Goal: Task Accomplishment & Management: Use online tool/utility

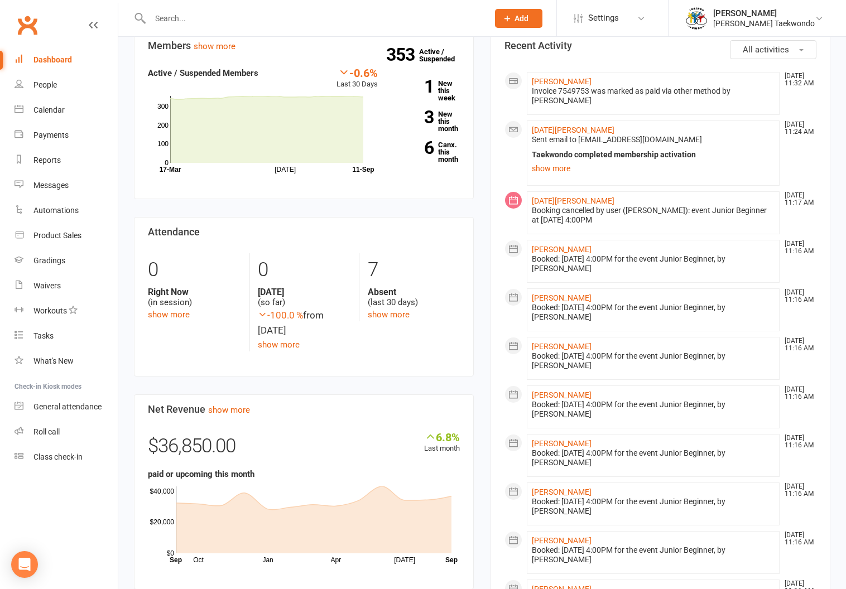
scroll to position [415, 0]
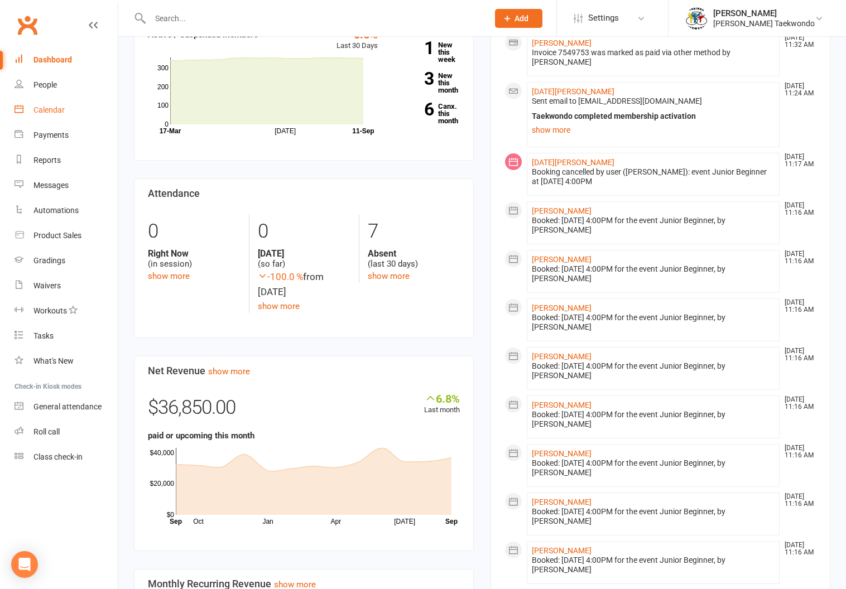
click at [45, 105] on link "Calendar" at bounding box center [66, 110] width 103 height 25
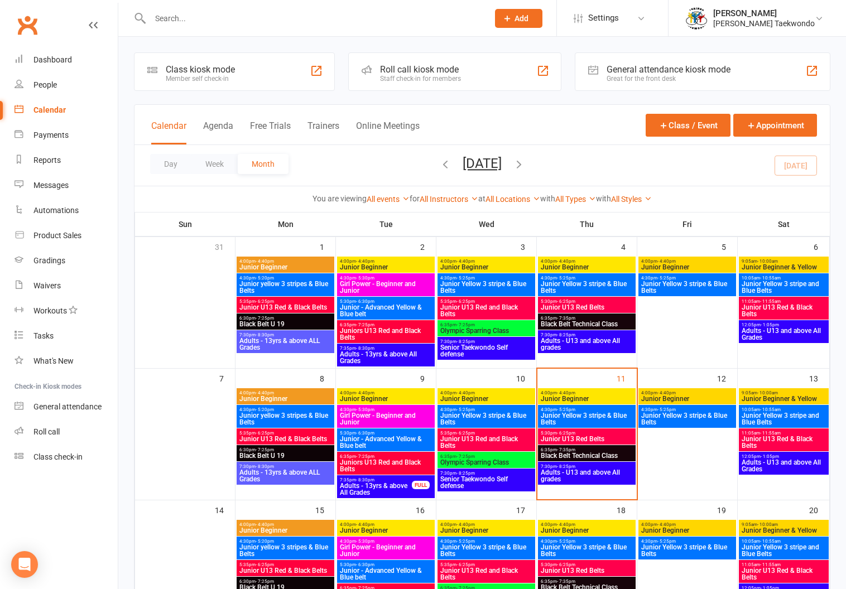
click at [580, 391] on span "4:00pm - 4:40pm" at bounding box center [586, 393] width 93 height 5
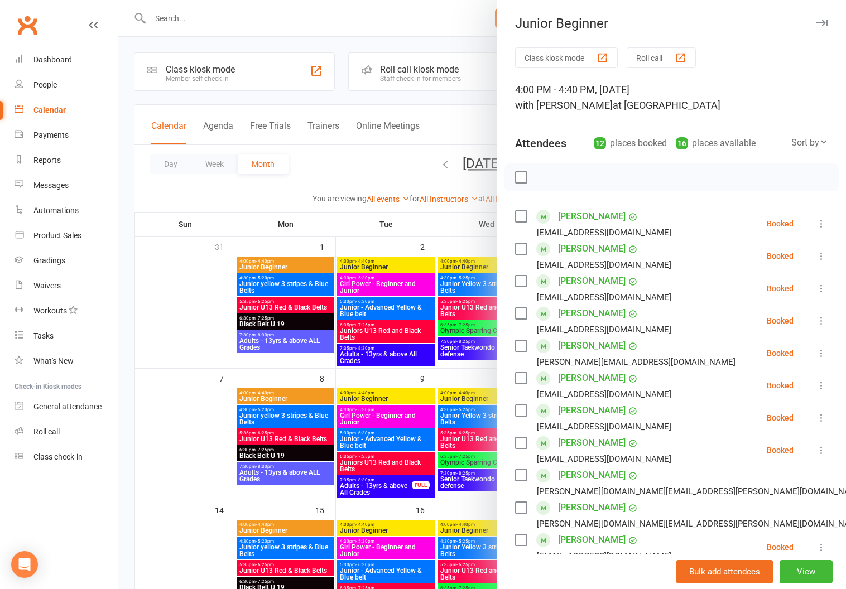
click at [645, 52] on button "Roll call" at bounding box center [661, 57] width 69 height 21
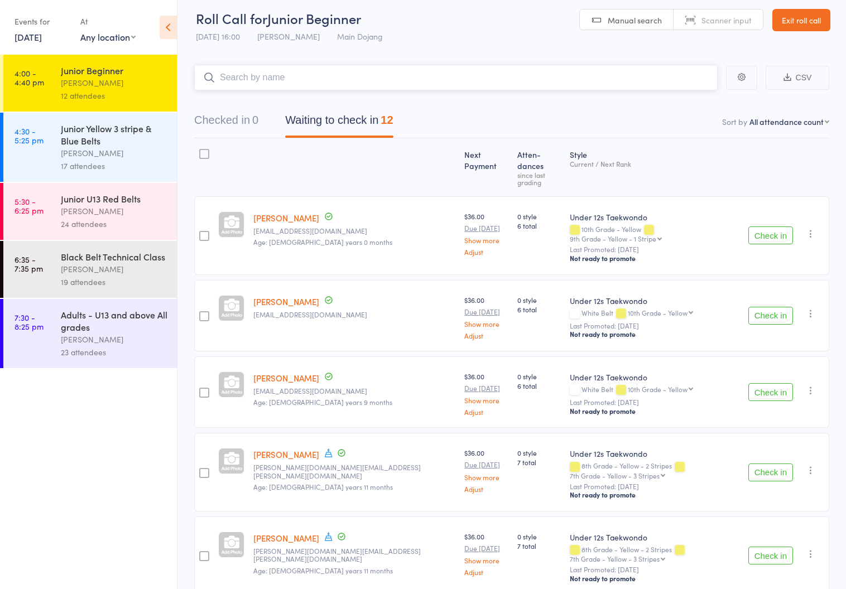
scroll to position [9, 0]
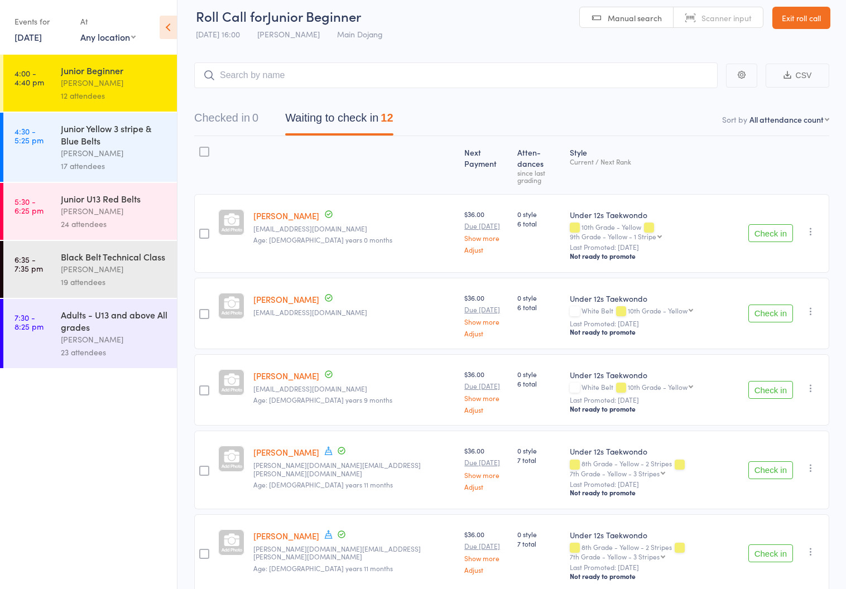
click at [78, 148] on div "[PERSON_NAME]" at bounding box center [114, 153] width 107 height 13
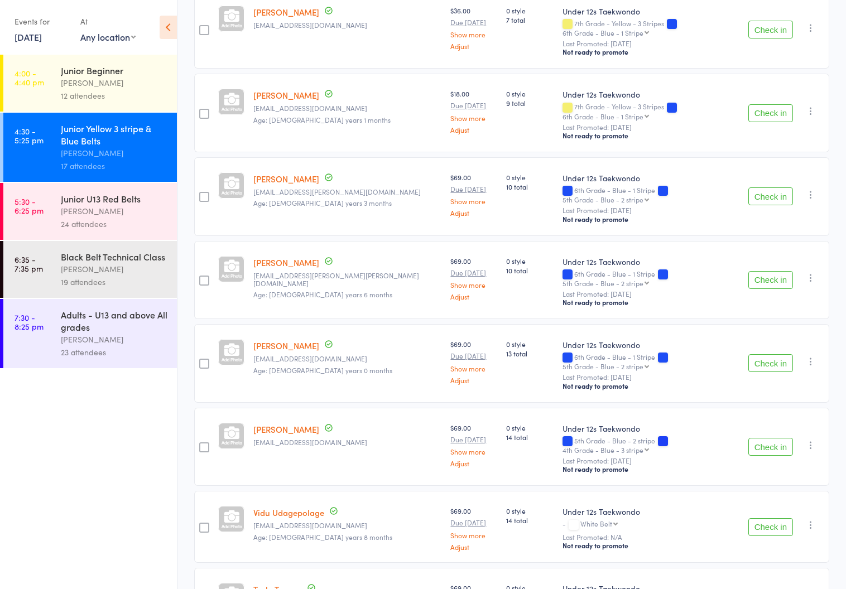
scroll to position [579, 0]
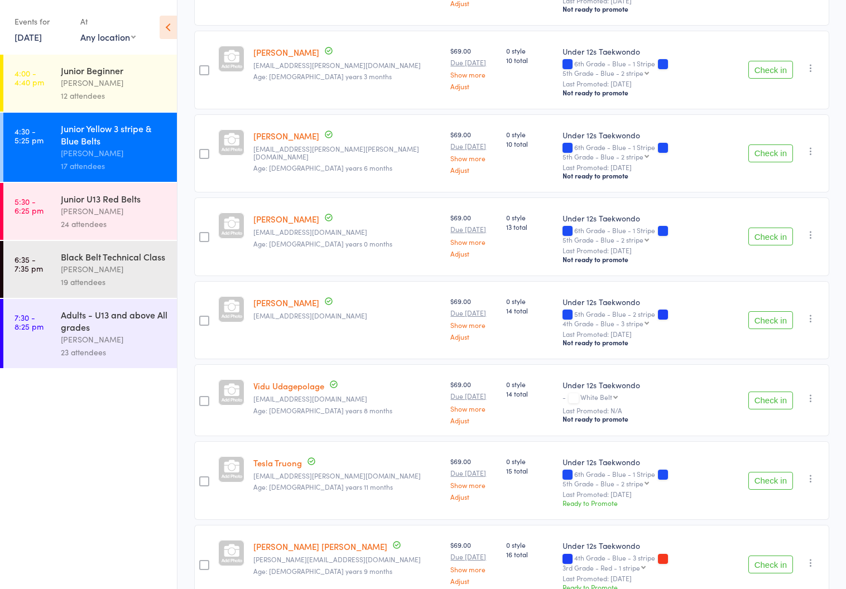
click at [70, 209] on div "[PERSON_NAME]" at bounding box center [114, 211] width 107 height 13
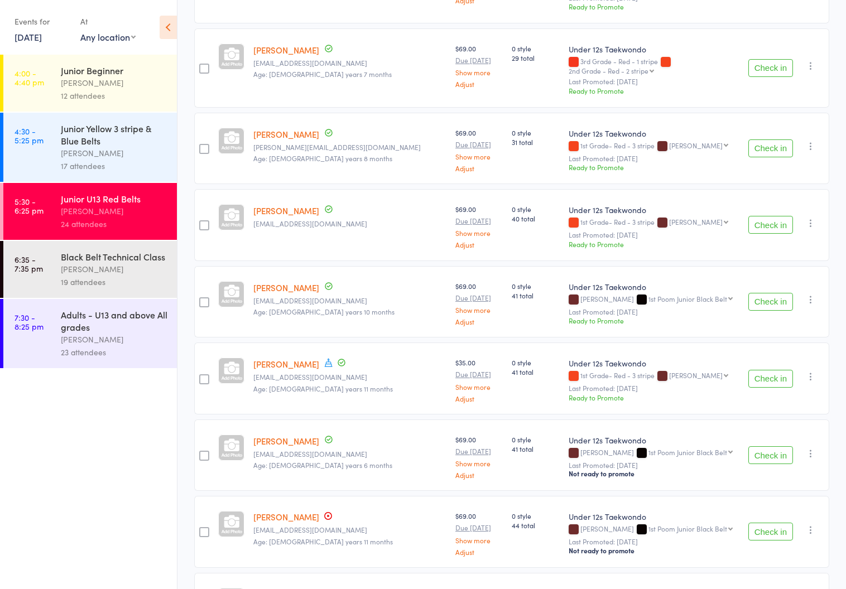
scroll to position [1478, 0]
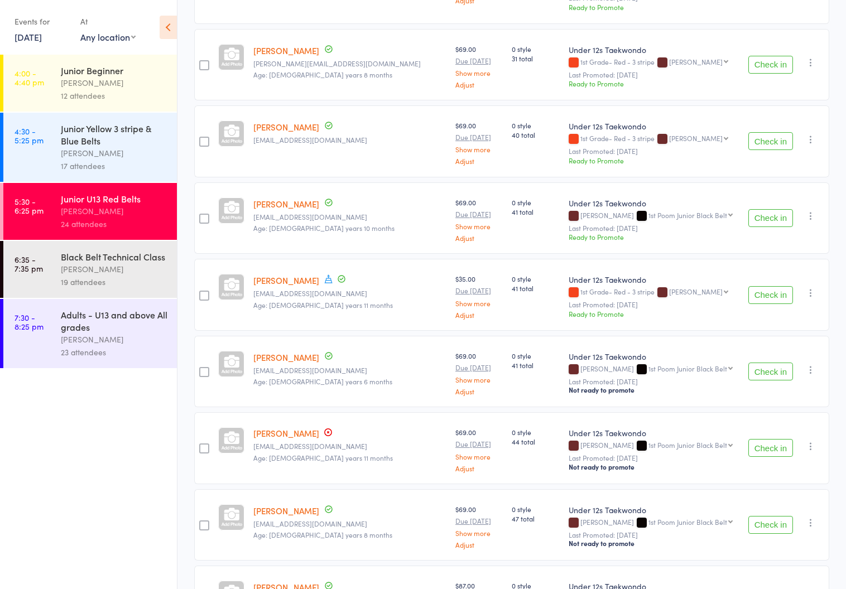
click at [78, 266] on div "[PERSON_NAME]" at bounding box center [114, 269] width 107 height 13
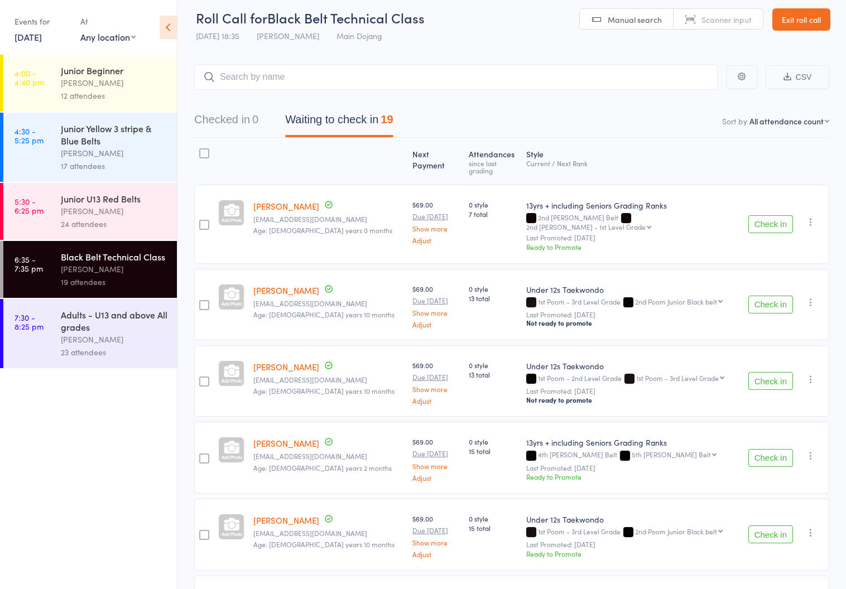
click at [83, 332] on div "Adults - U13 and above All grades" at bounding box center [114, 321] width 107 height 25
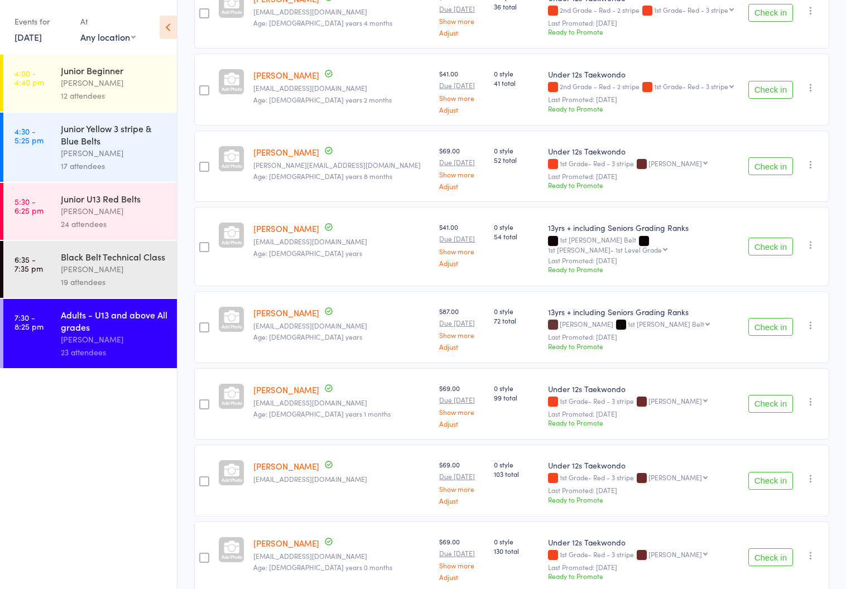
scroll to position [1343, 0]
